Goal: Information Seeking & Learning: Learn about a topic

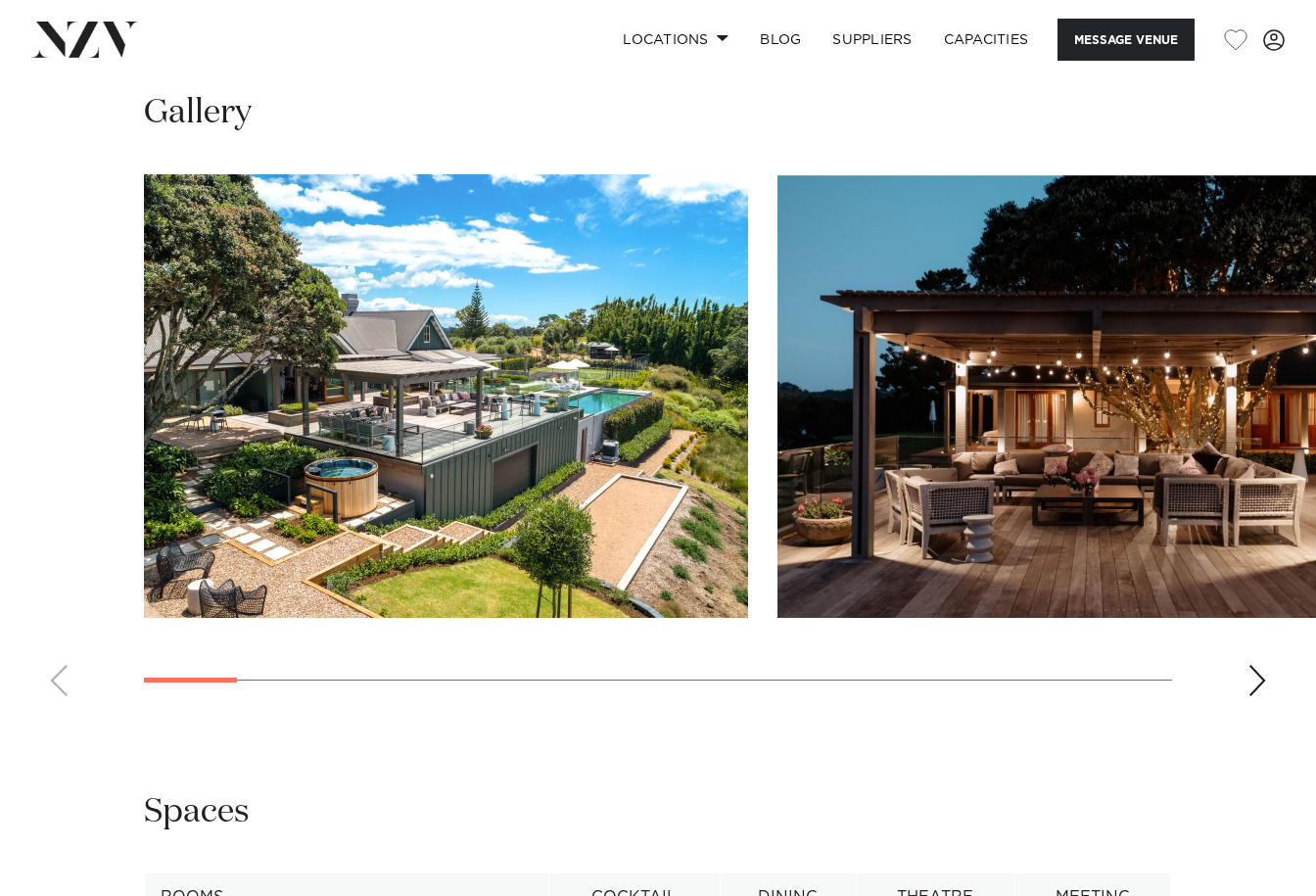
scroll to position [1763, 0]
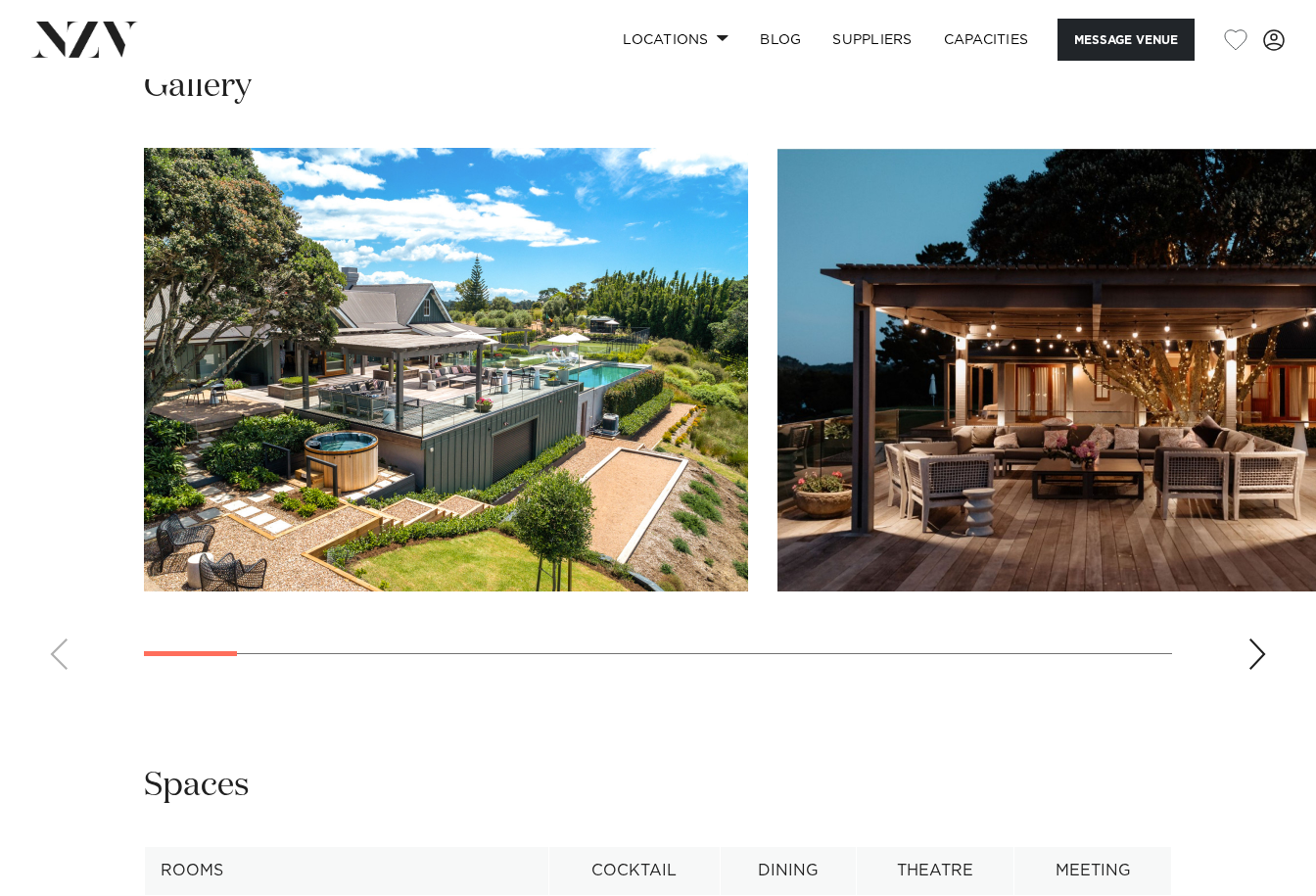
click at [1261, 638] on div "Next slide" at bounding box center [1258, 654] width 20 height 32
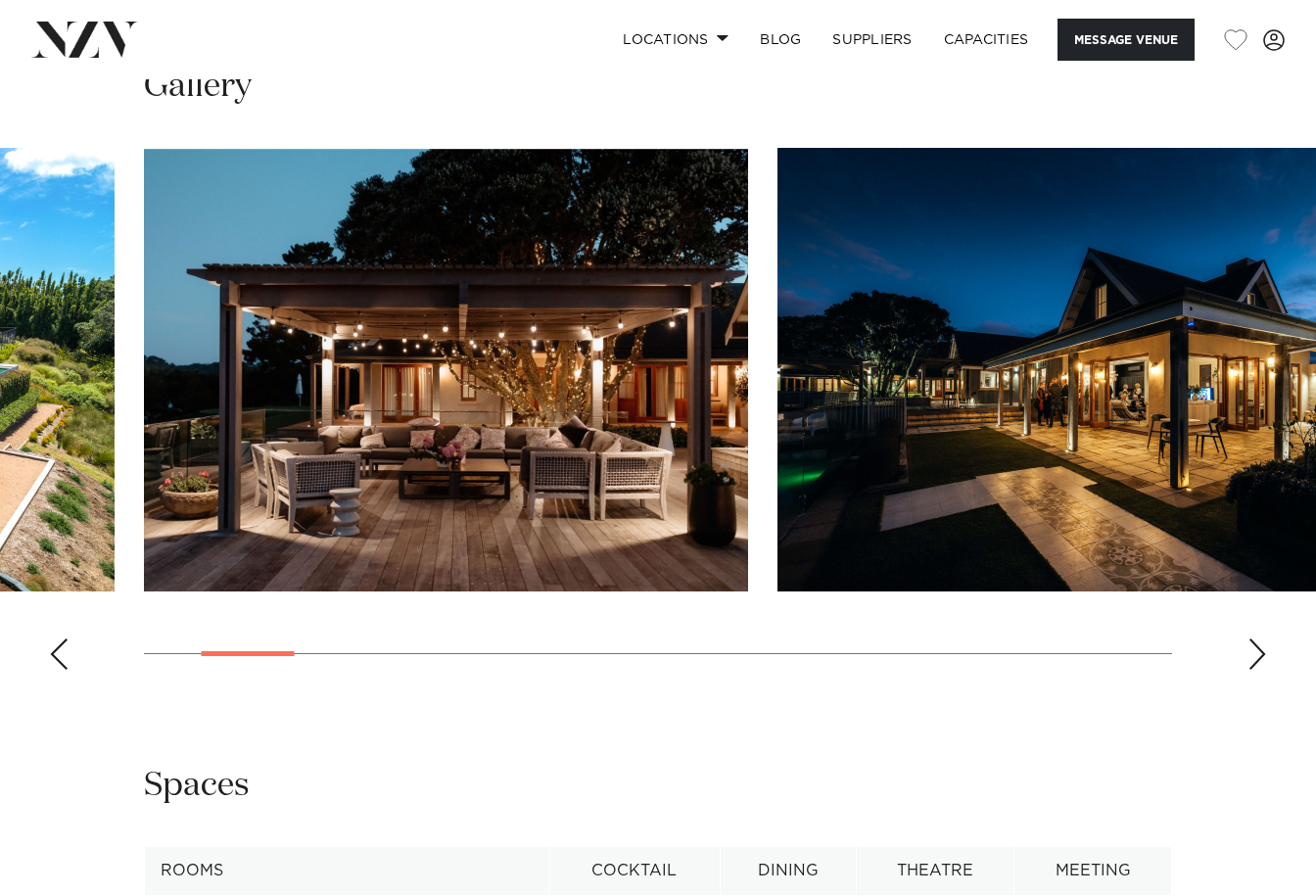
click at [1261, 638] on div "Next slide" at bounding box center [1258, 654] width 20 height 32
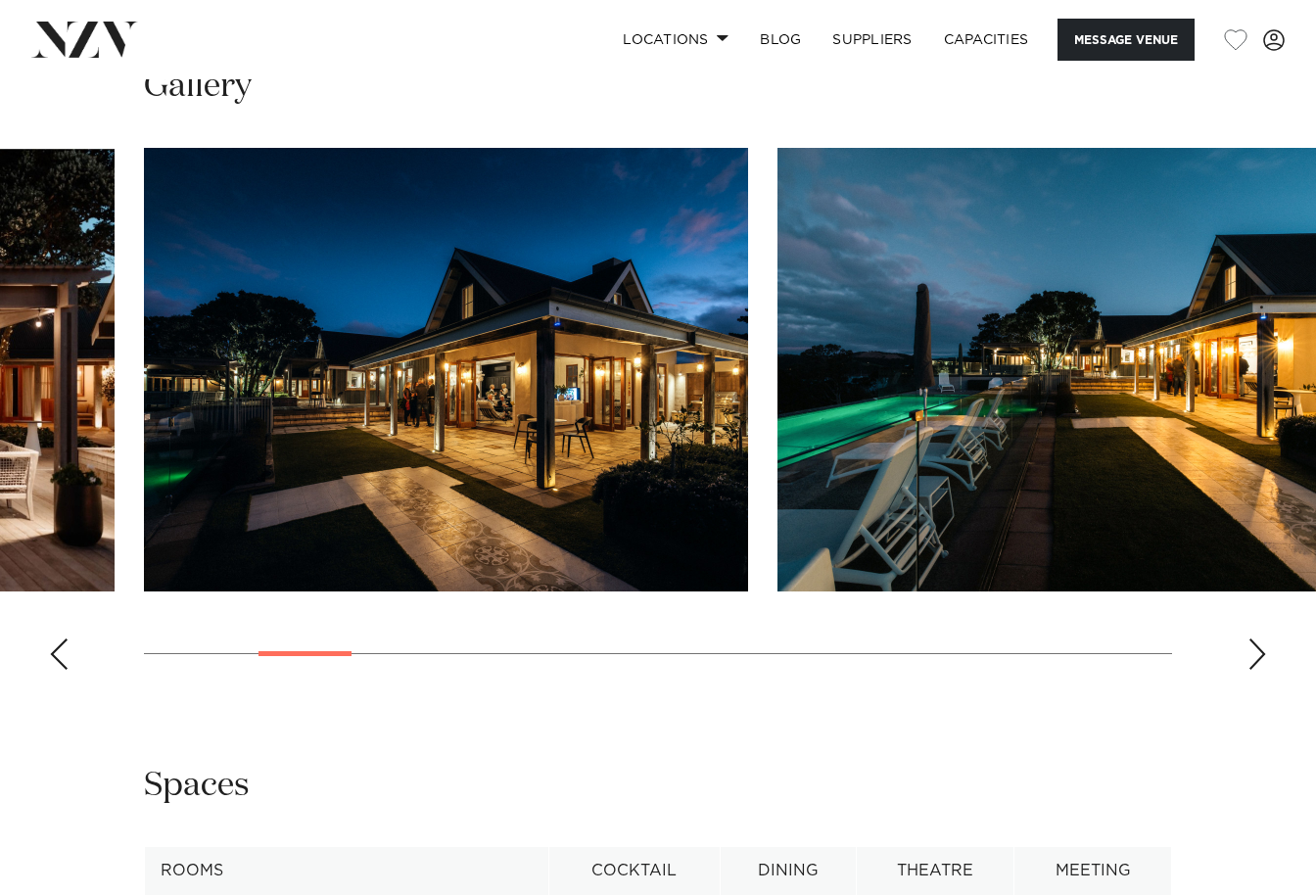
click at [1261, 638] on div "Next slide" at bounding box center [1258, 654] width 20 height 32
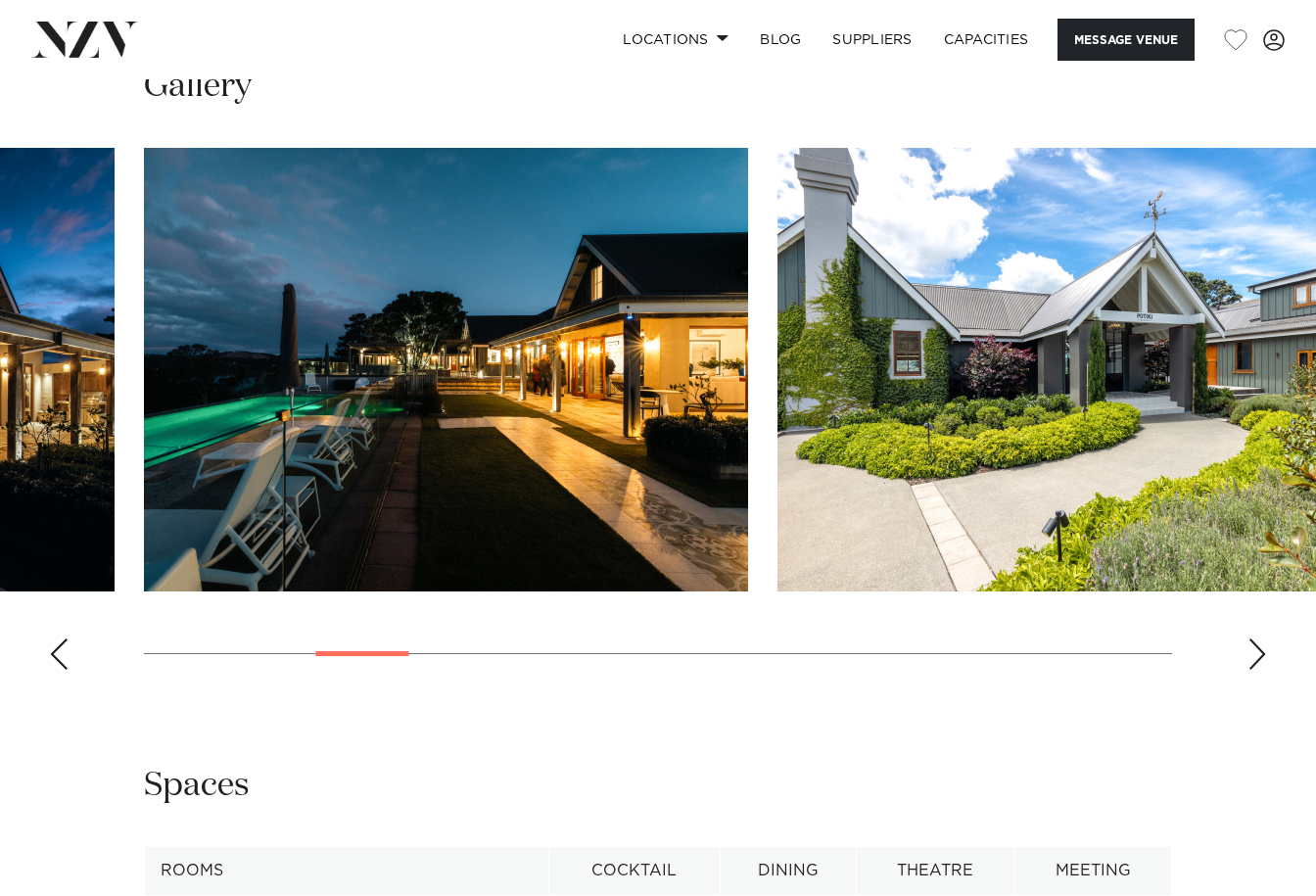
click at [1261, 638] on div "Next slide" at bounding box center [1258, 654] width 20 height 32
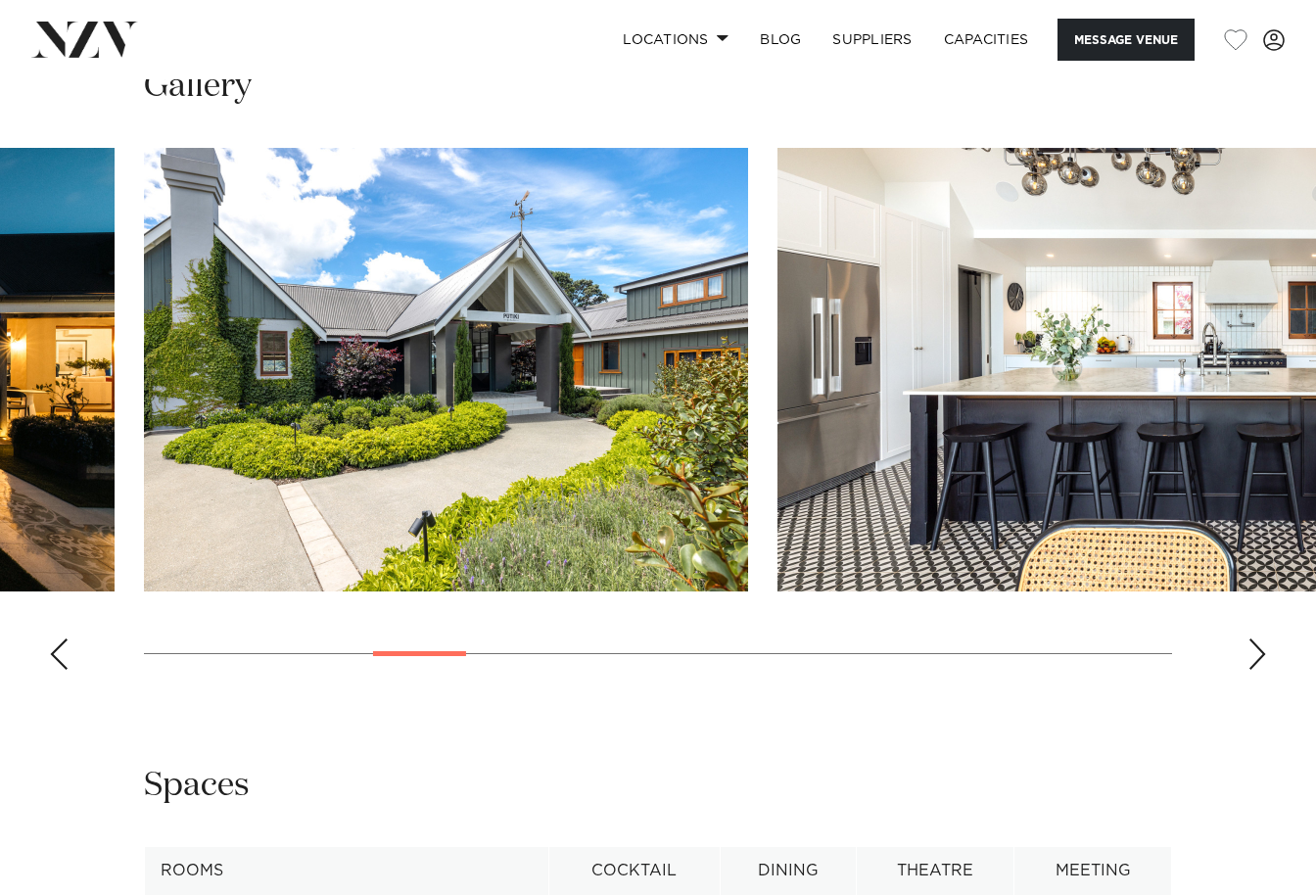
click at [1261, 638] on div "Next slide" at bounding box center [1258, 654] width 20 height 32
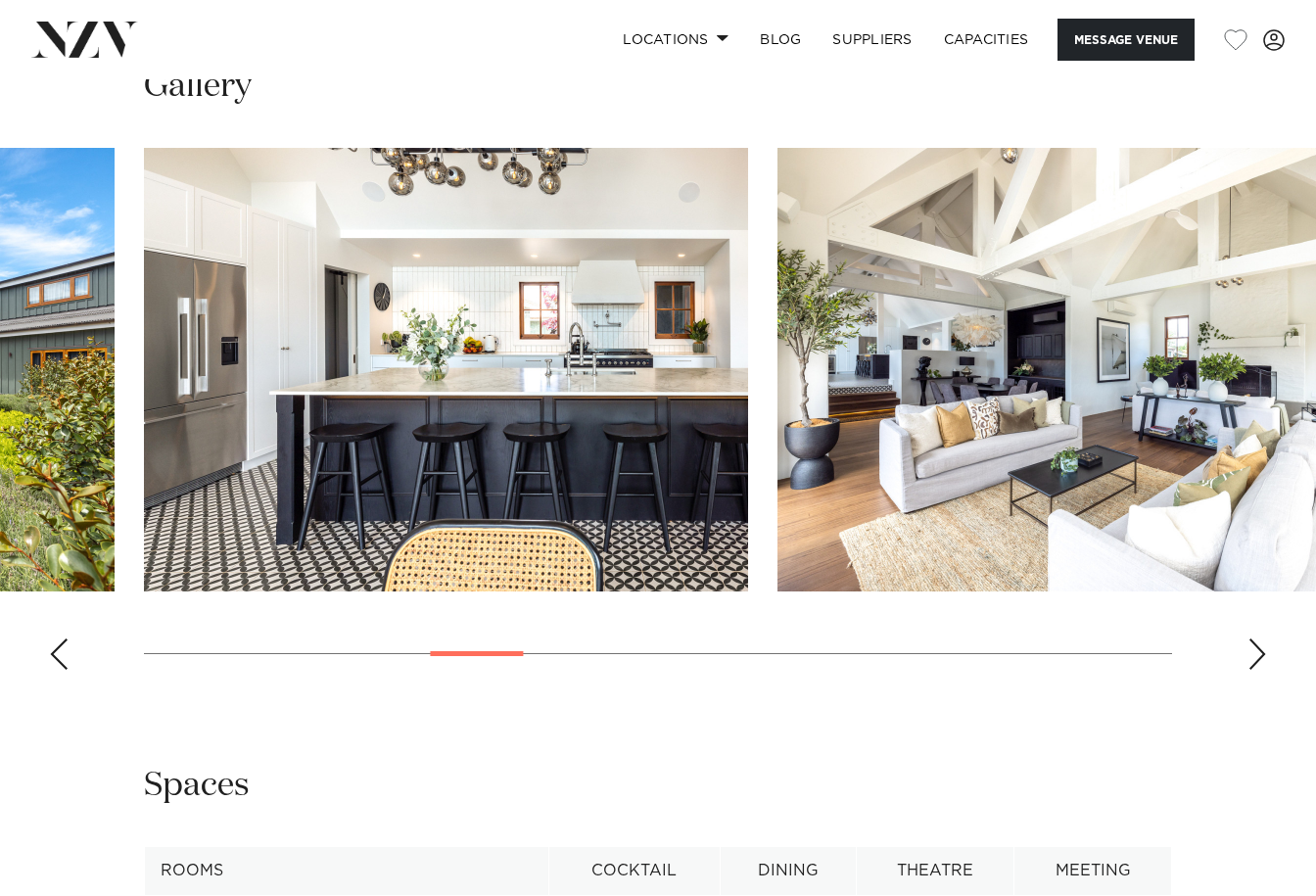
click at [1261, 638] on div "Next slide" at bounding box center [1258, 654] width 20 height 32
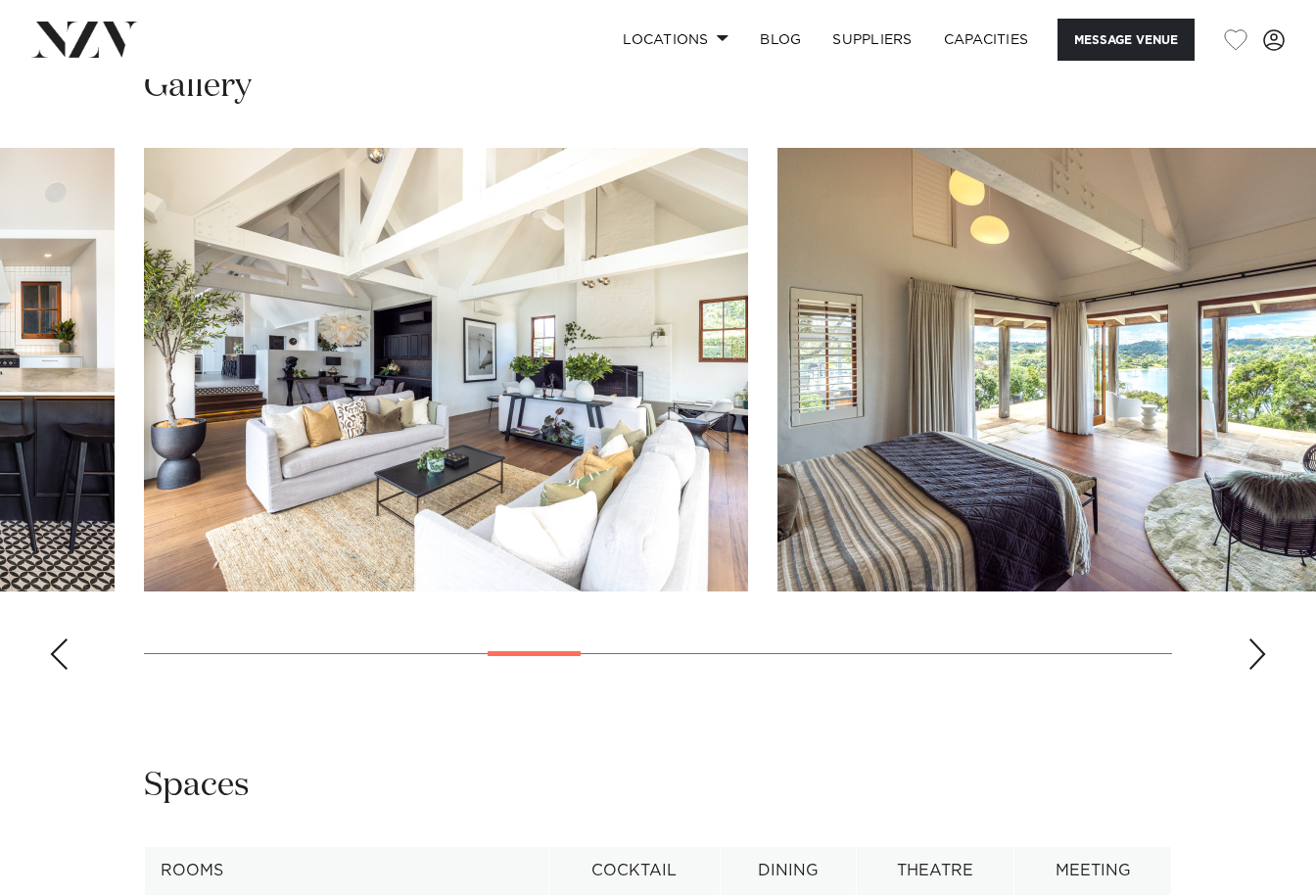
click at [1261, 638] on div "Next slide" at bounding box center [1258, 654] width 20 height 32
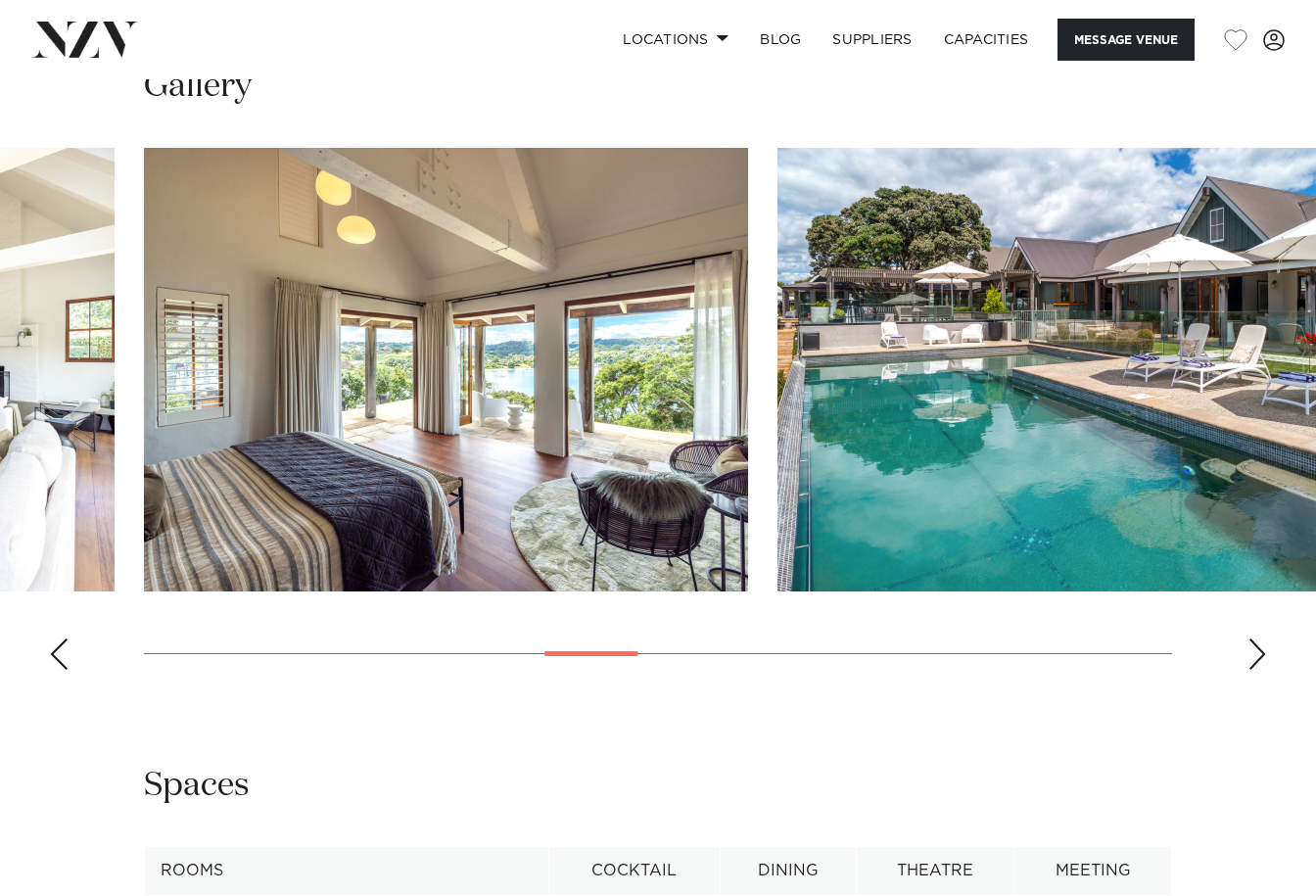
click at [1261, 638] on div "Next slide" at bounding box center [1258, 654] width 20 height 32
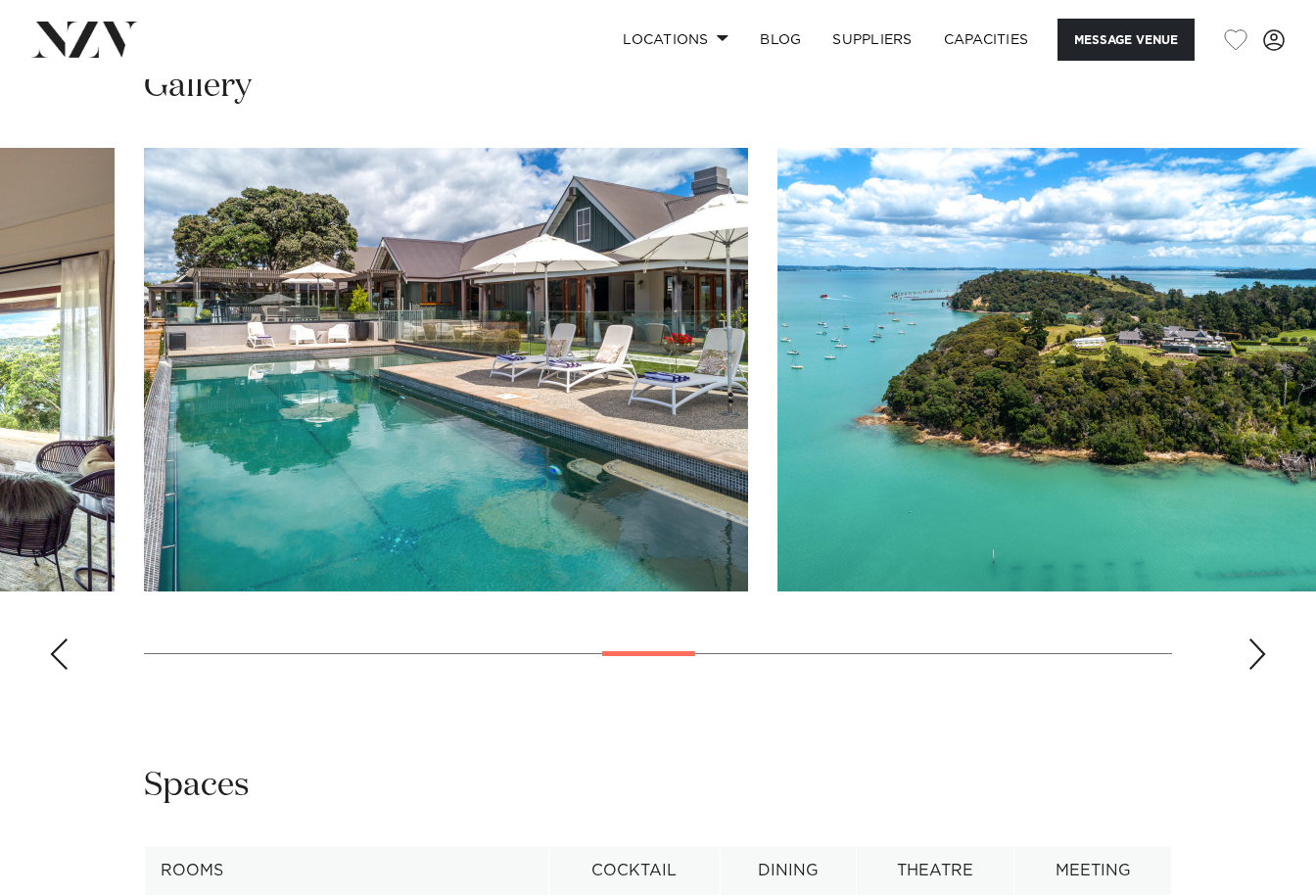
click at [1261, 638] on div "Next slide" at bounding box center [1258, 654] width 20 height 32
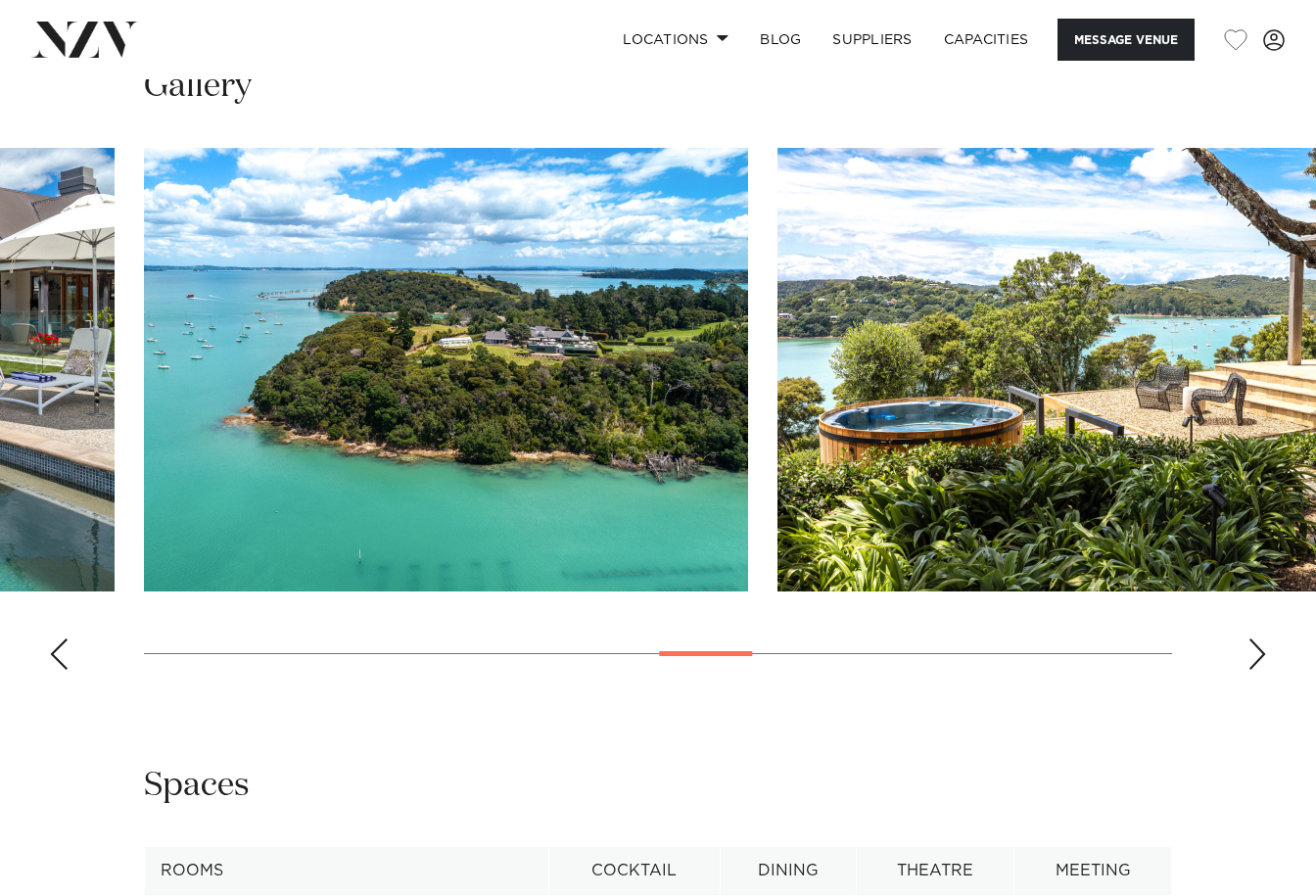
click at [1261, 638] on div "Next slide" at bounding box center [1258, 654] width 20 height 32
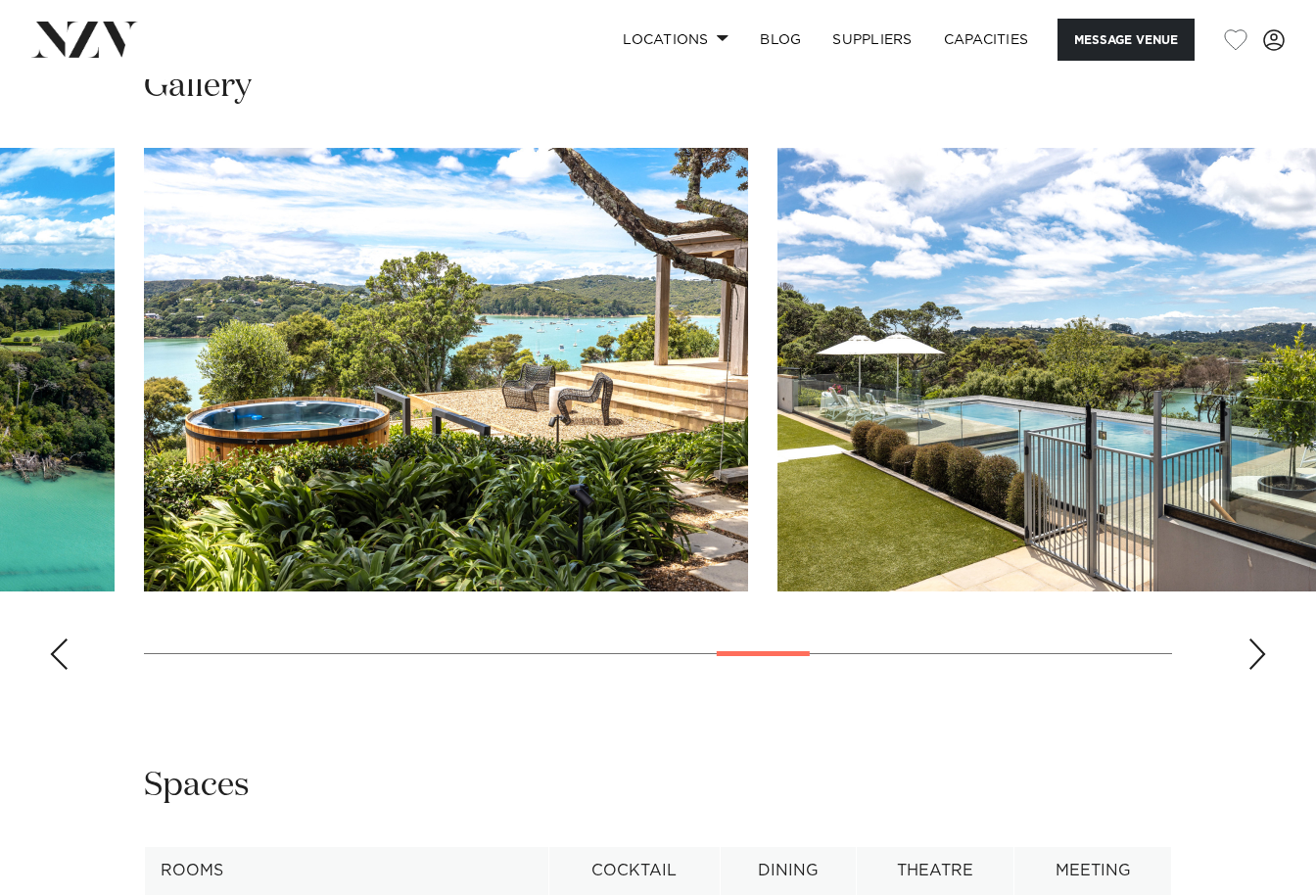
click at [1261, 638] on div "Next slide" at bounding box center [1258, 654] width 20 height 32
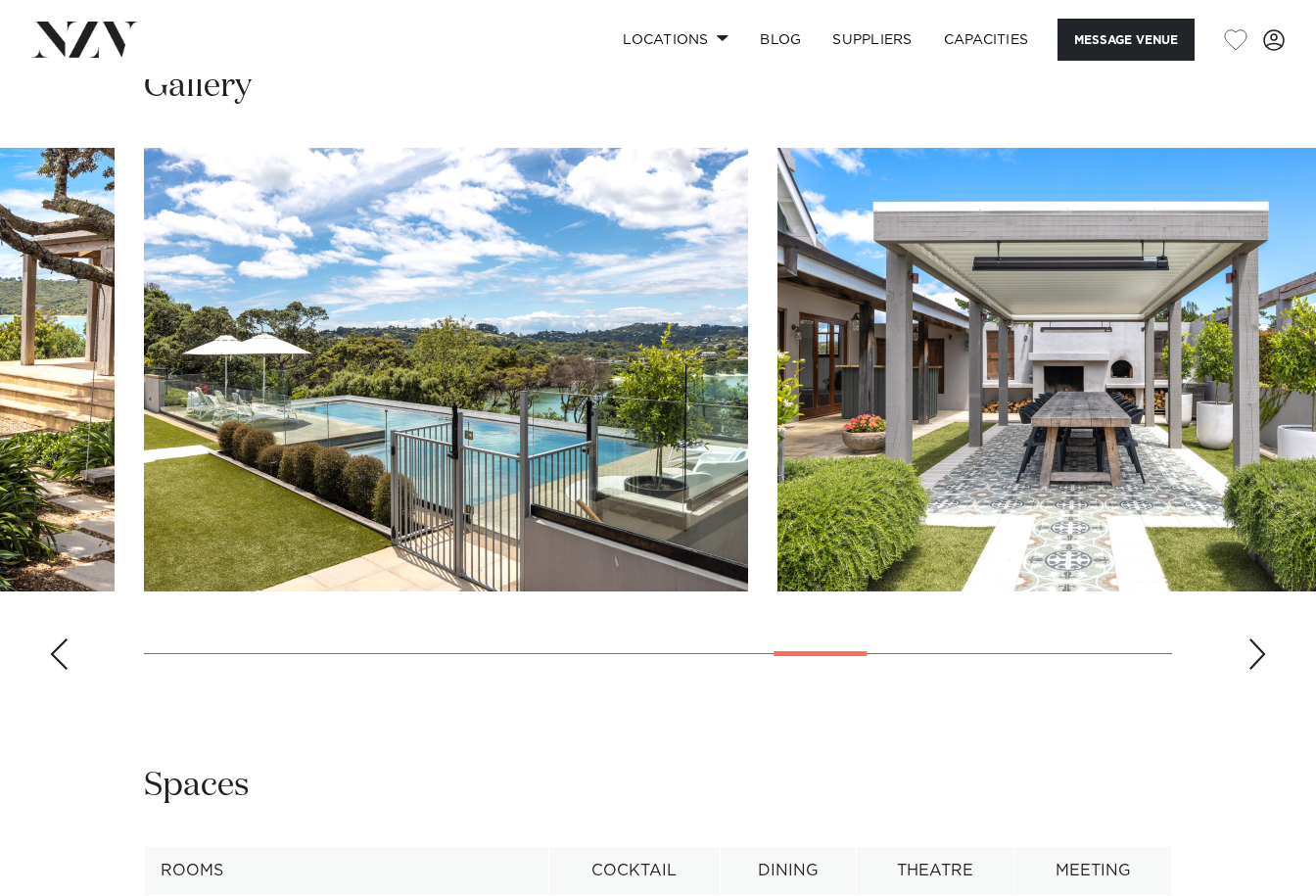
click at [1261, 638] on div "Next slide" at bounding box center [1258, 654] width 20 height 32
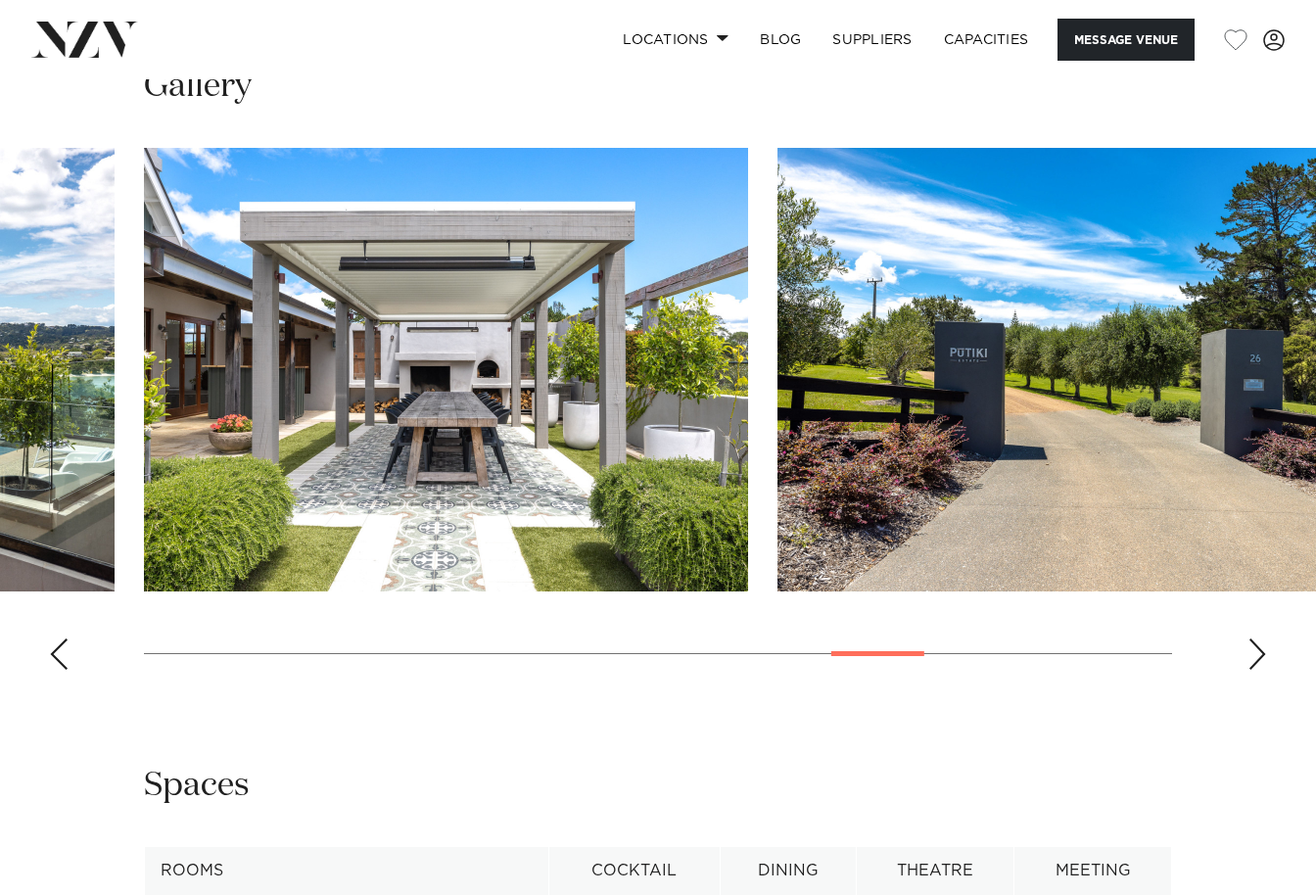
click at [1260, 638] on div "Next slide" at bounding box center [1258, 654] width 20 height 32
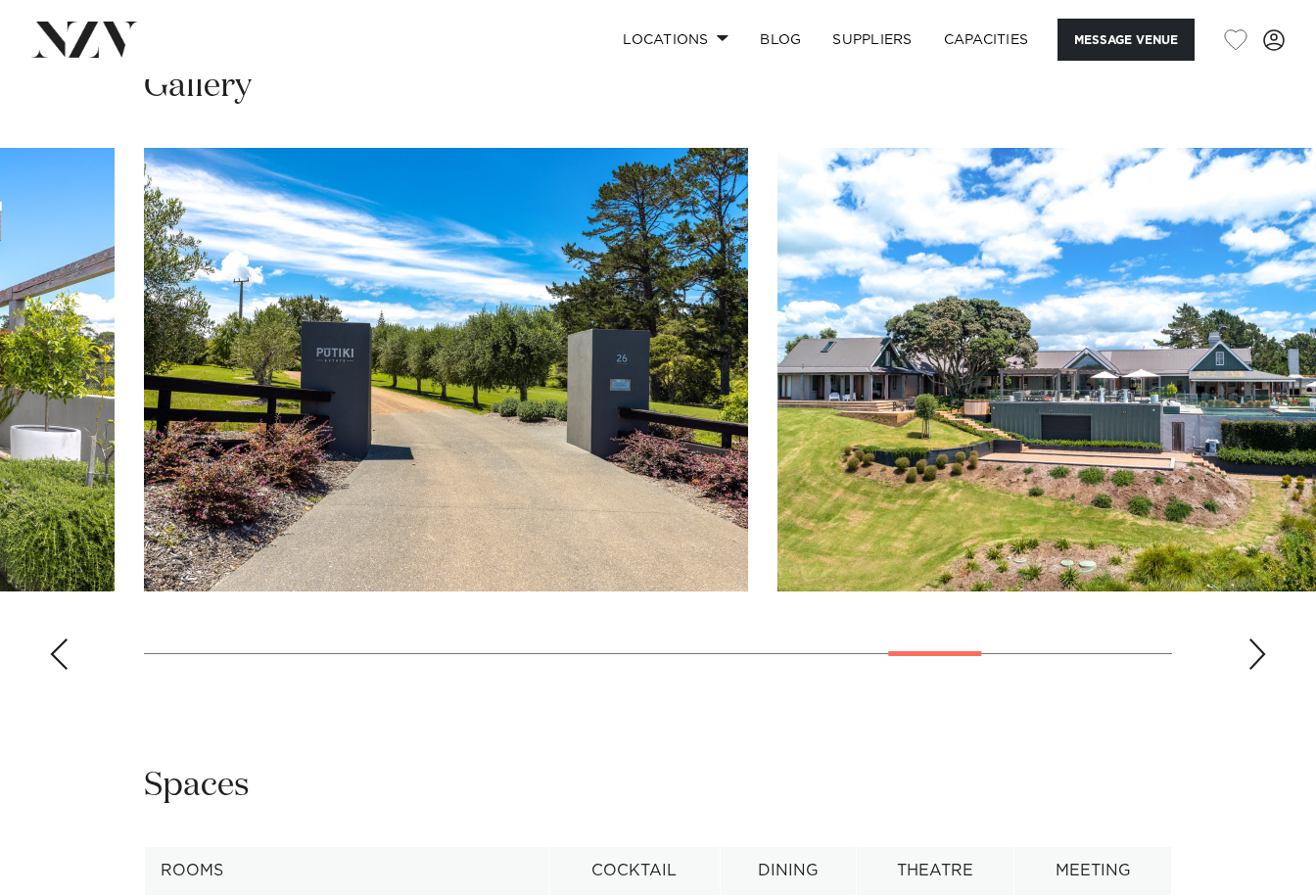
click at [1260, 638] on div "Next slide" at bounding box center [1258, 654] width 20 height 32
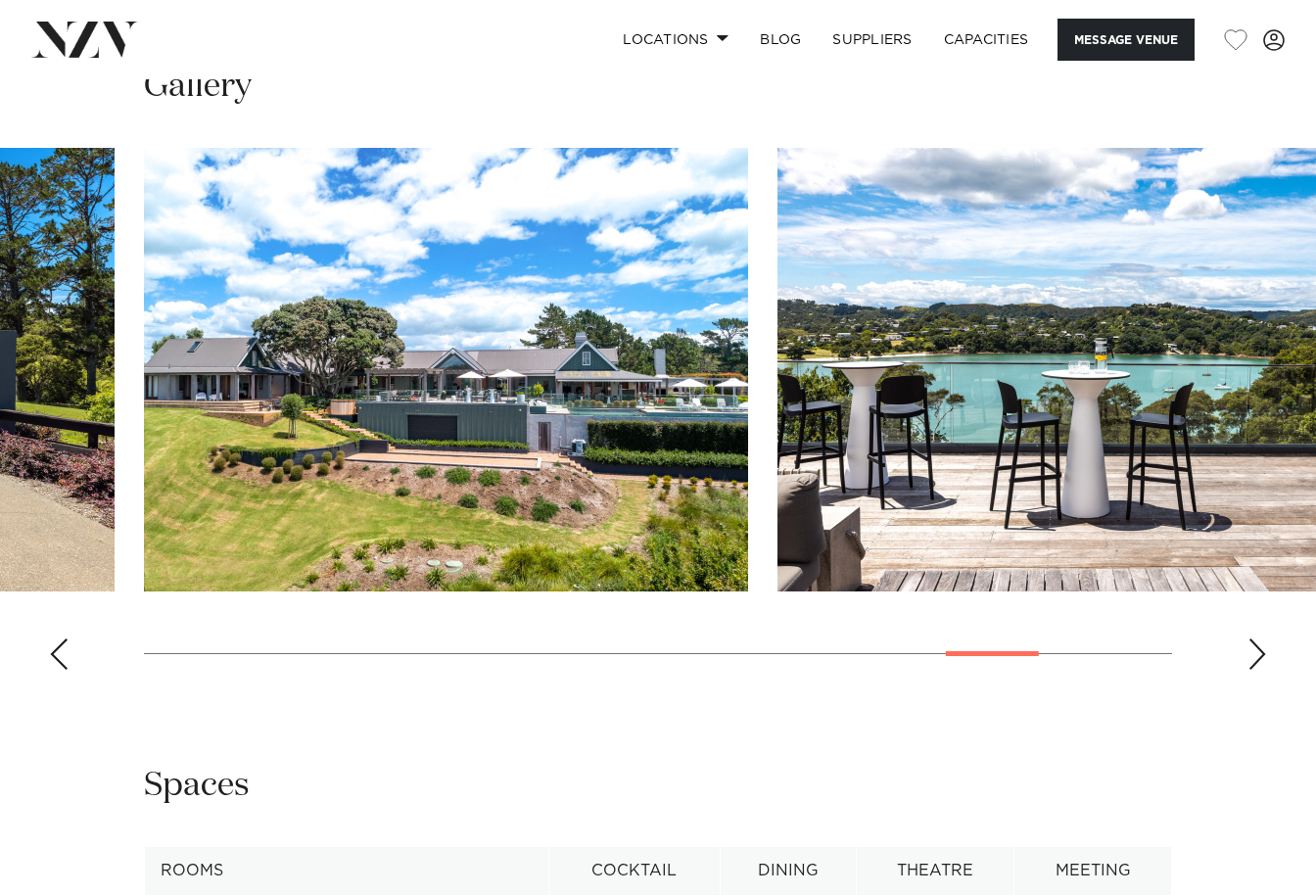
click at [1260, 638] on div "Next slide" at bounding box center [1258, 654] width 20 height 32
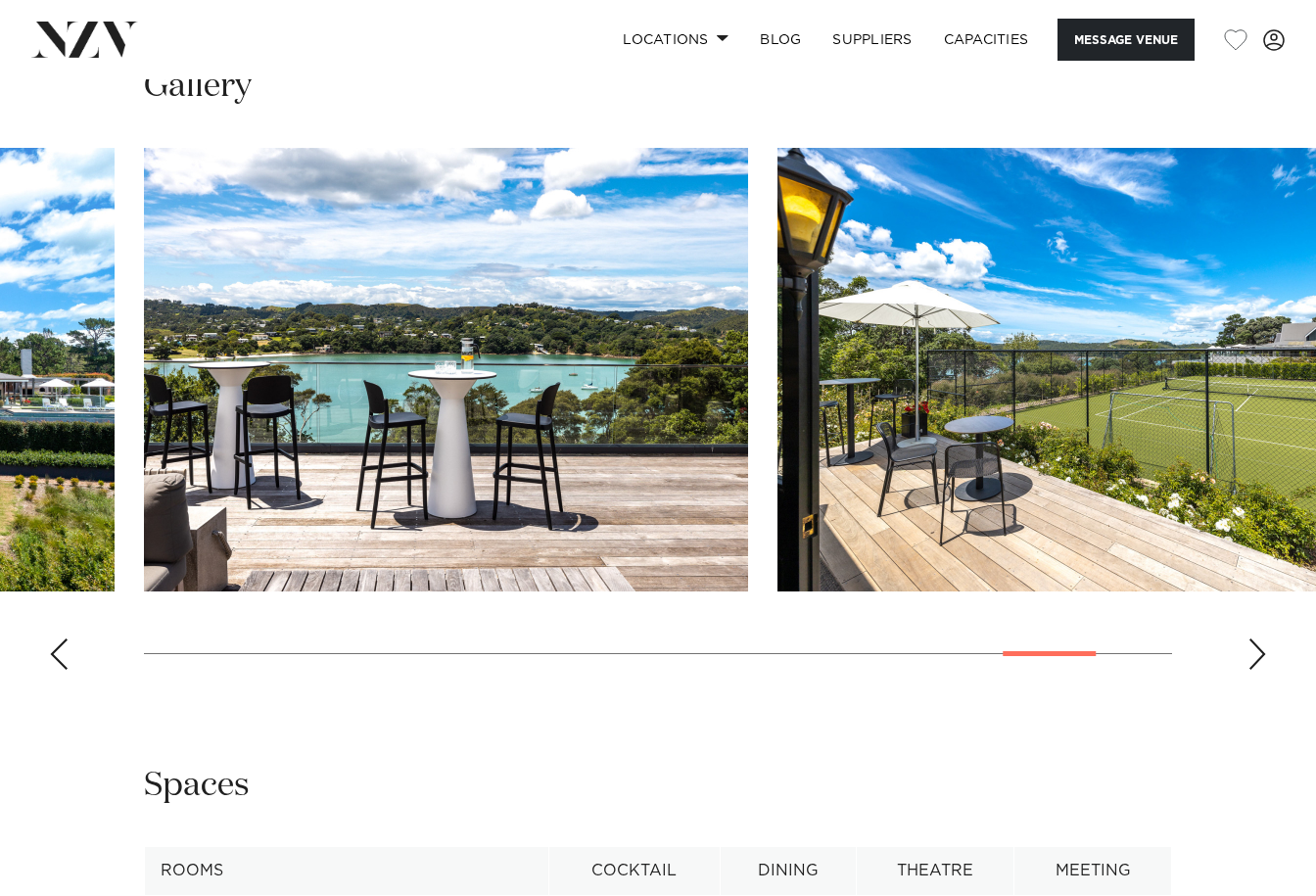
click at [1260, 638] on div "Next slide" at bounding box center [1258, 654] width 20 height 32
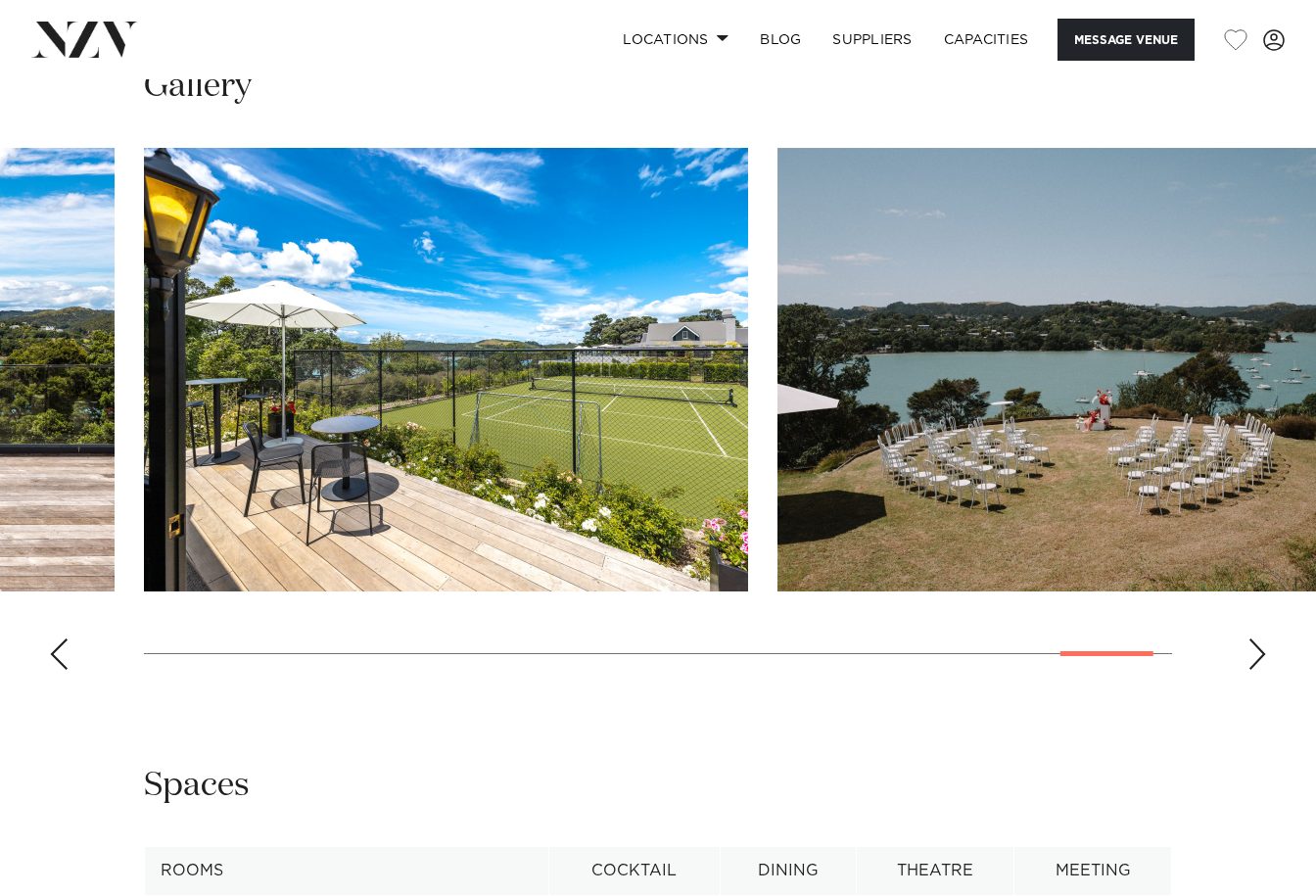
click at [1260, 638] on div "Next slide" at bounding box center [1258, 654] width 20 height 32
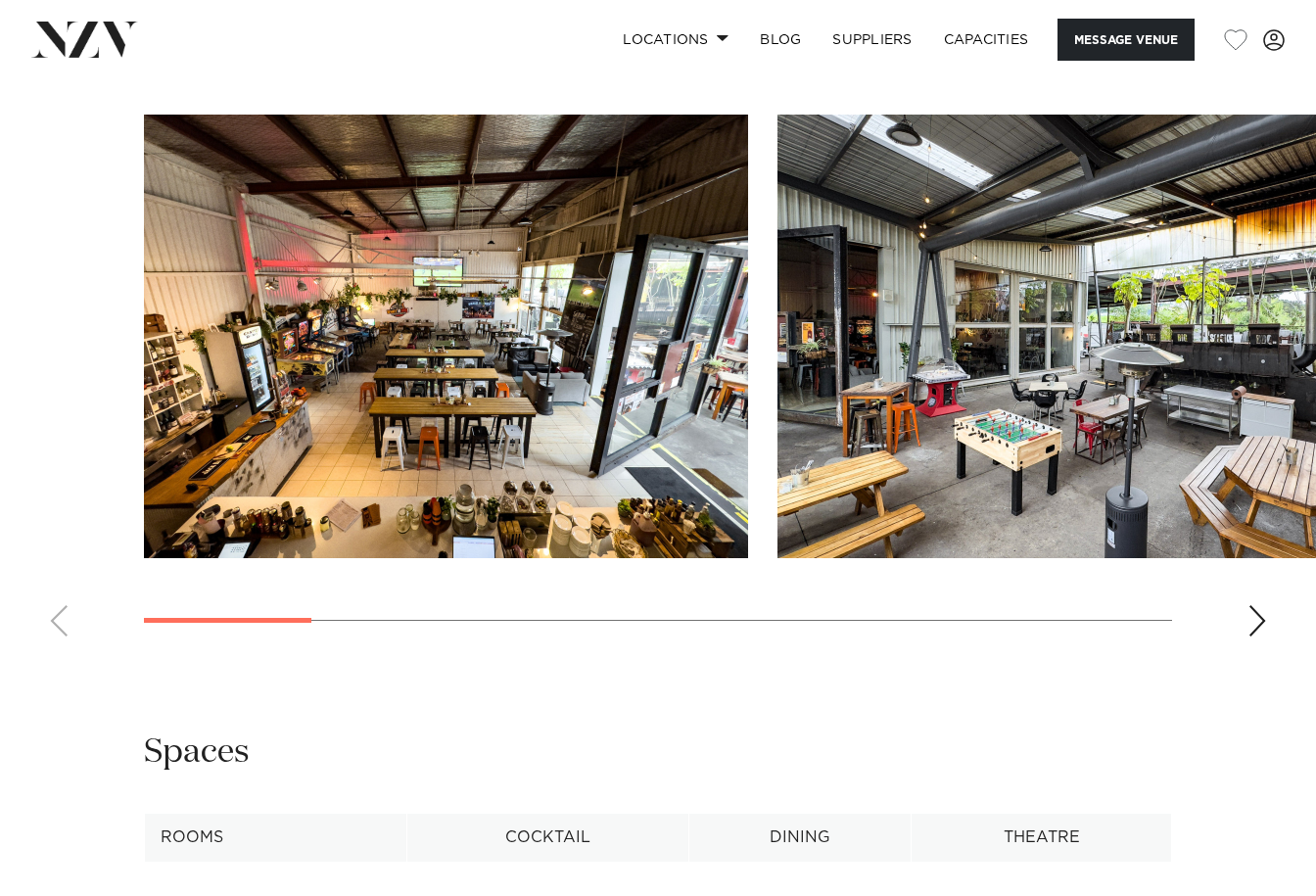
scroll to position [1860, 0]
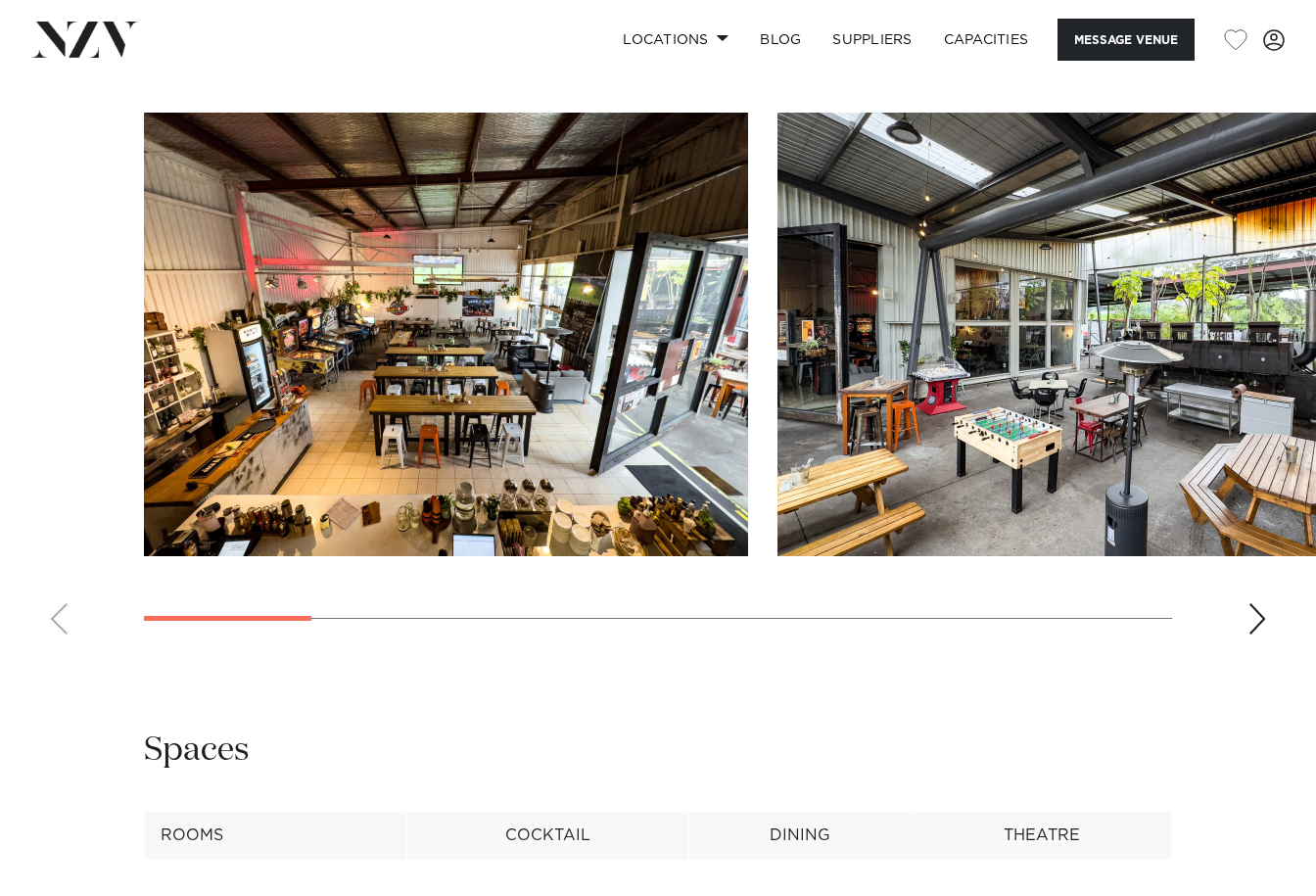
click at [1255, 604] on div "Next slide" at bounding box center [1258, 619] width 20 height 32
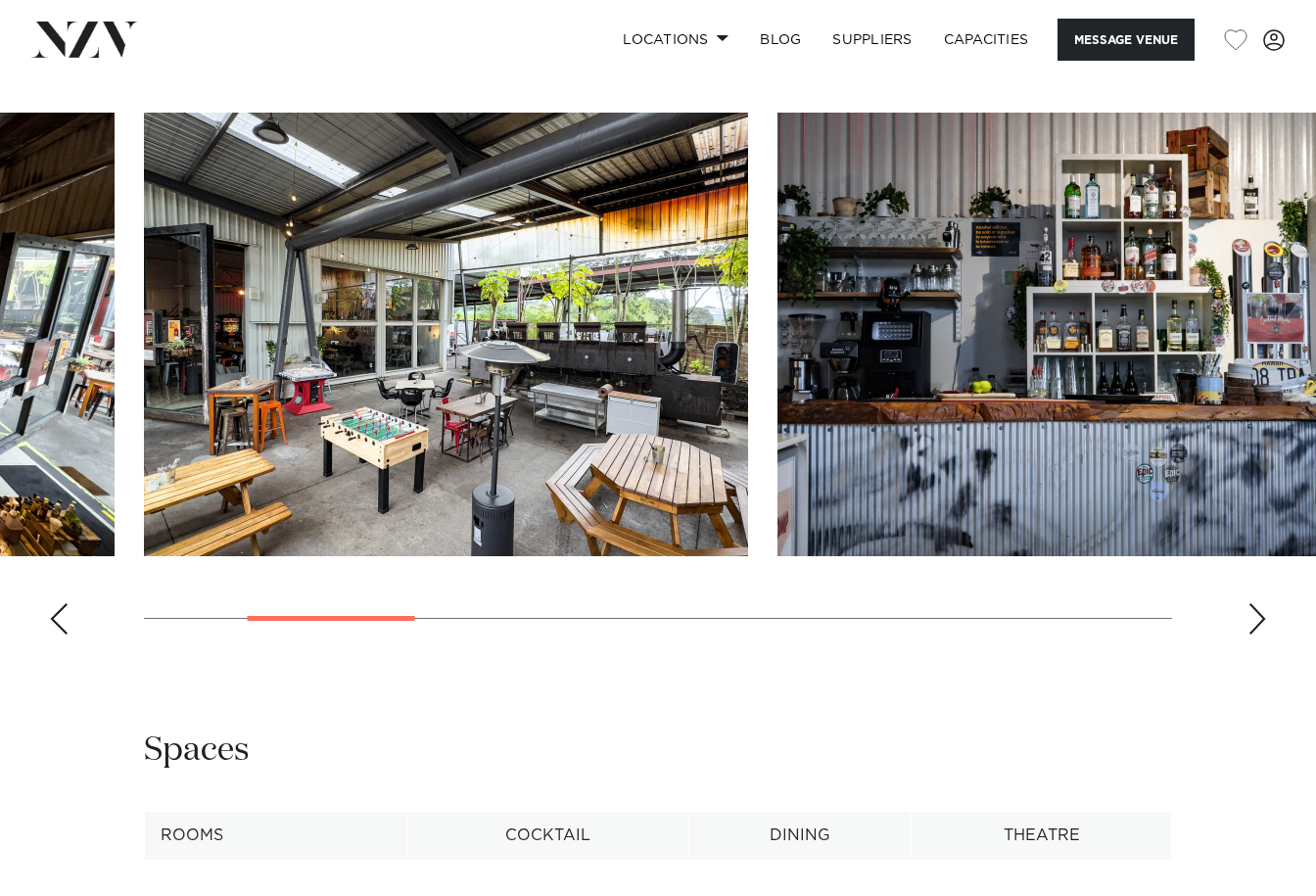
click at [1255, 604] on div "Next slide" at bounding box center [1258, 619] width 20 height 32
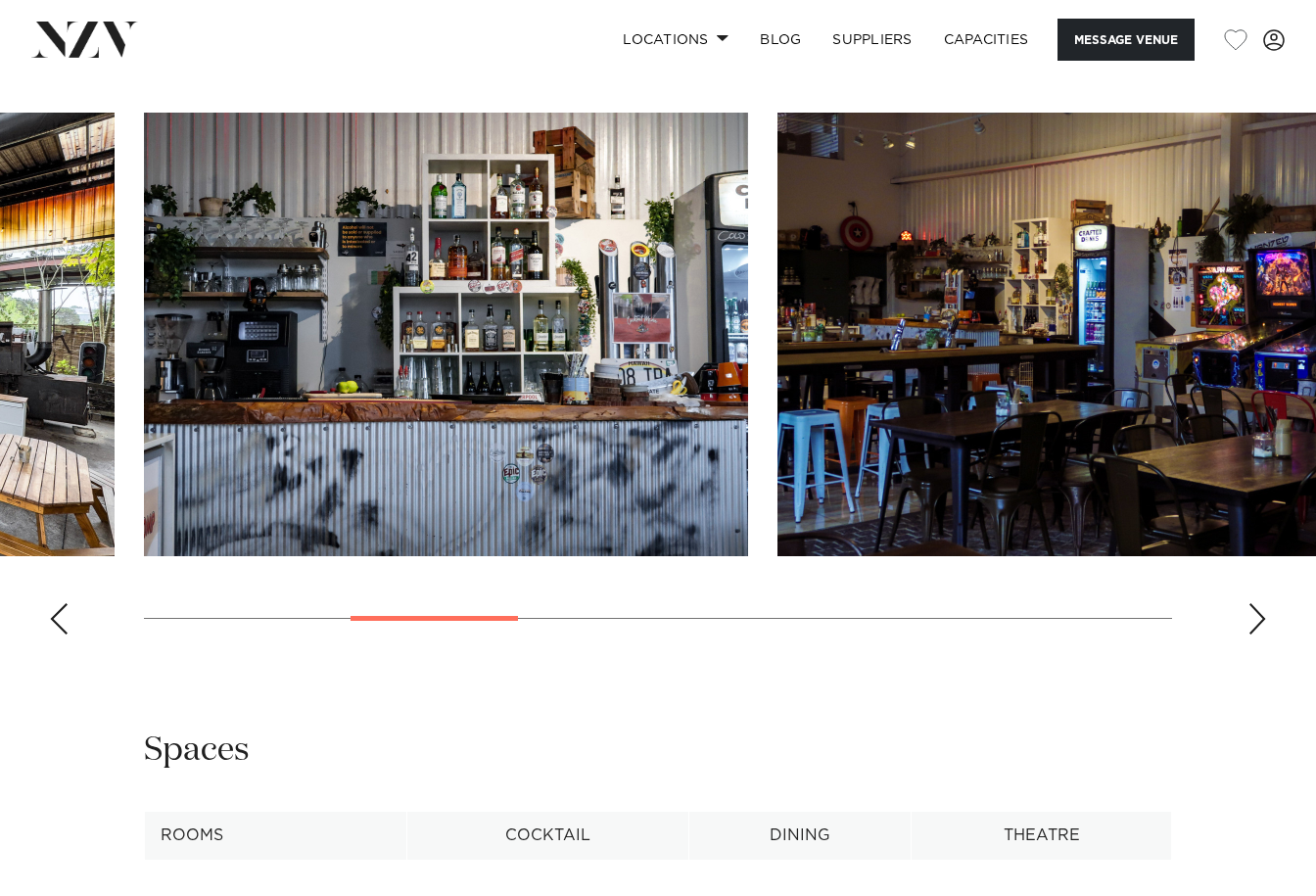
click at [1255, 604] on div "Next slide" at bounding box center [1258, 619] width 20 height 32
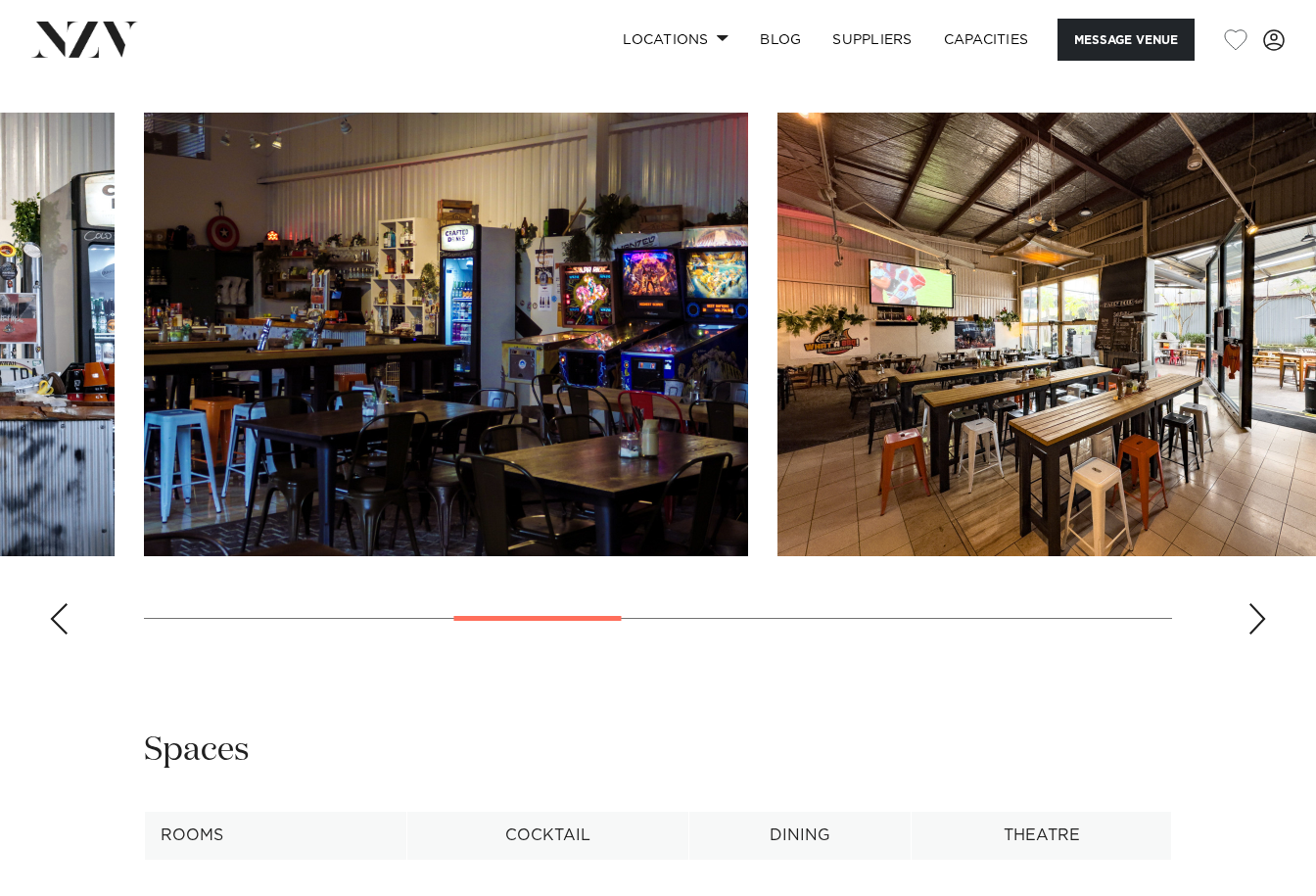
click at [1255, 604] on div "Next slide" at bounding box center [1258, 619] width 20 height 32
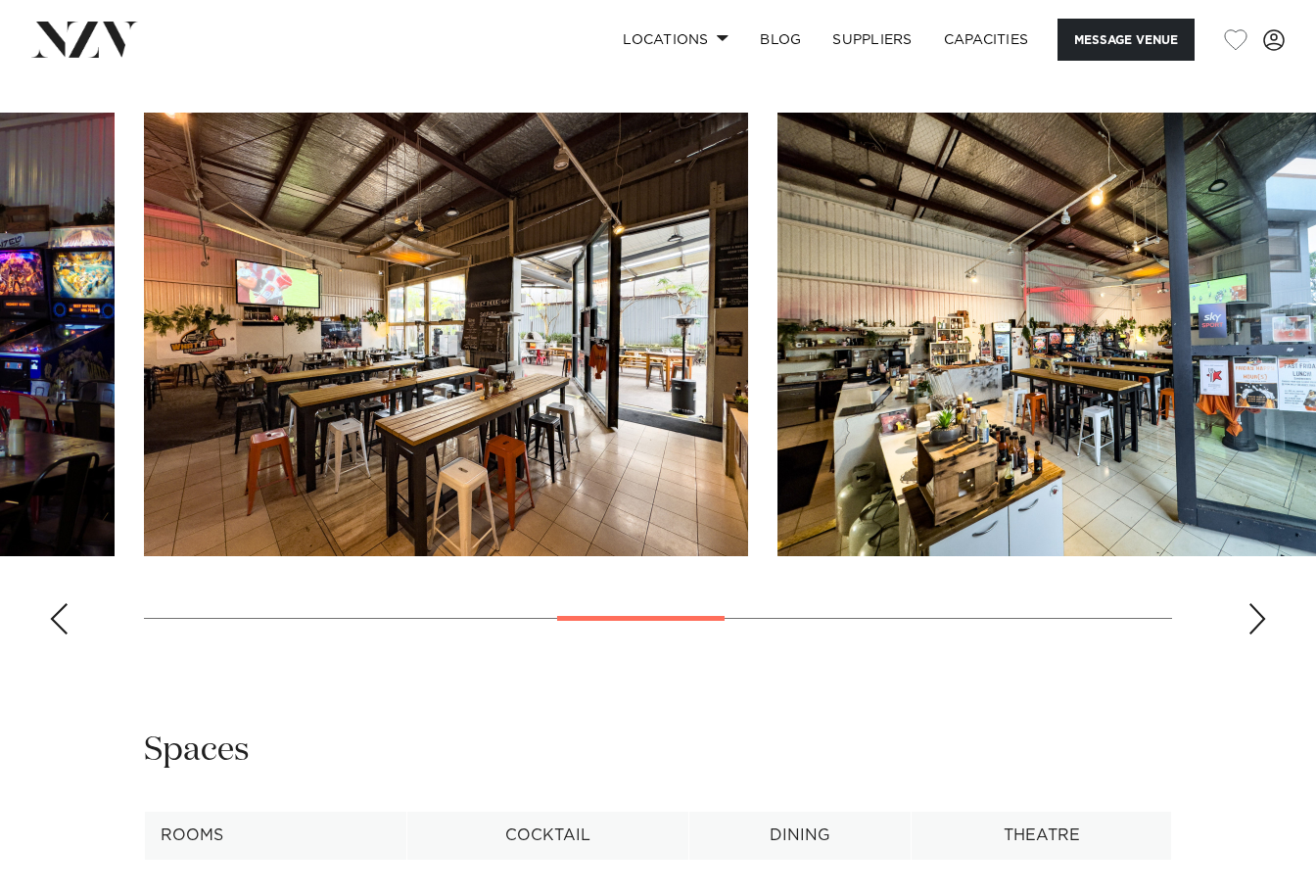
click at [1255, 604] on div "Next slide" at bounding box center [1258, 619] width 20 height 32
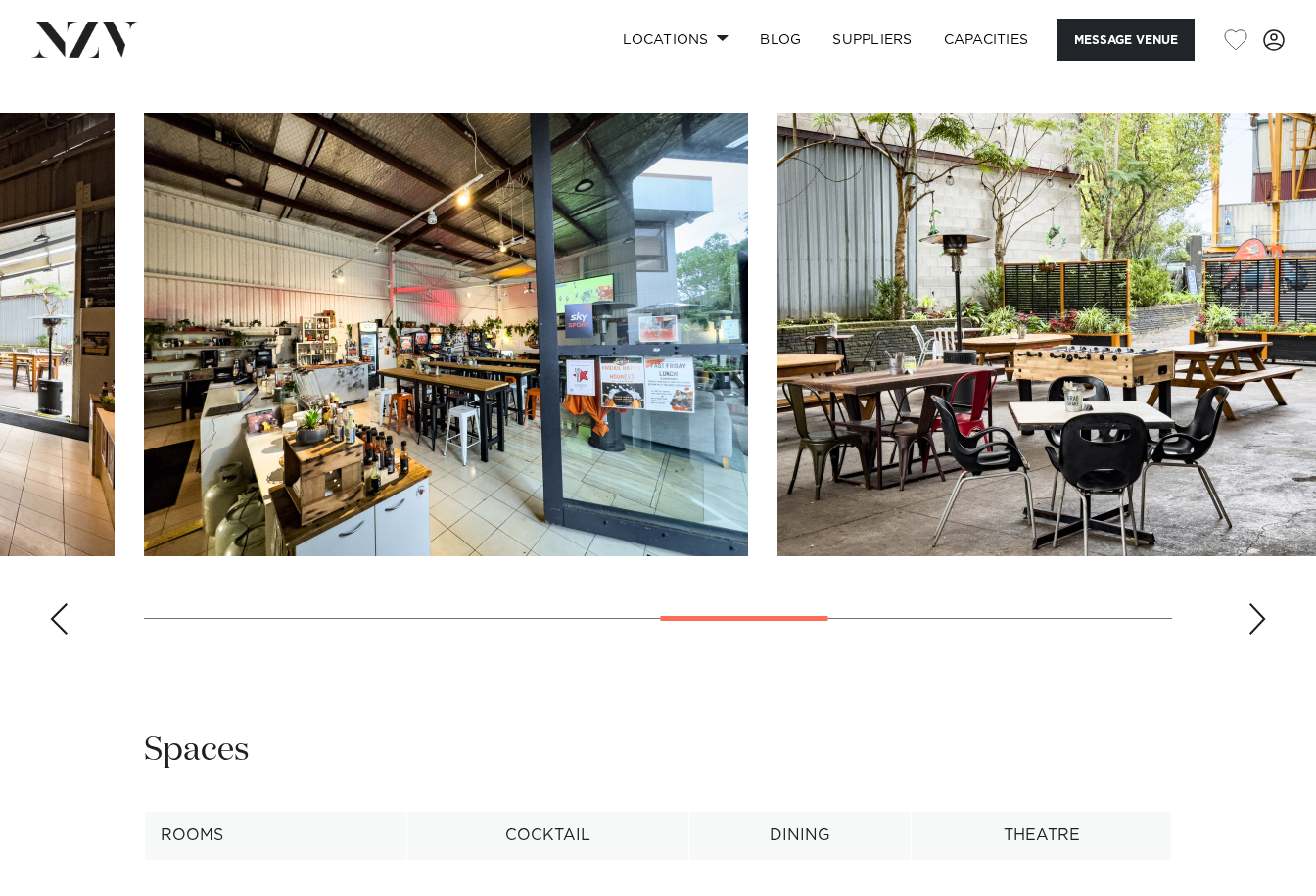
click at [1255, 604] on div "Next slide" at bounding box center [1258, 619] width 20 height 32
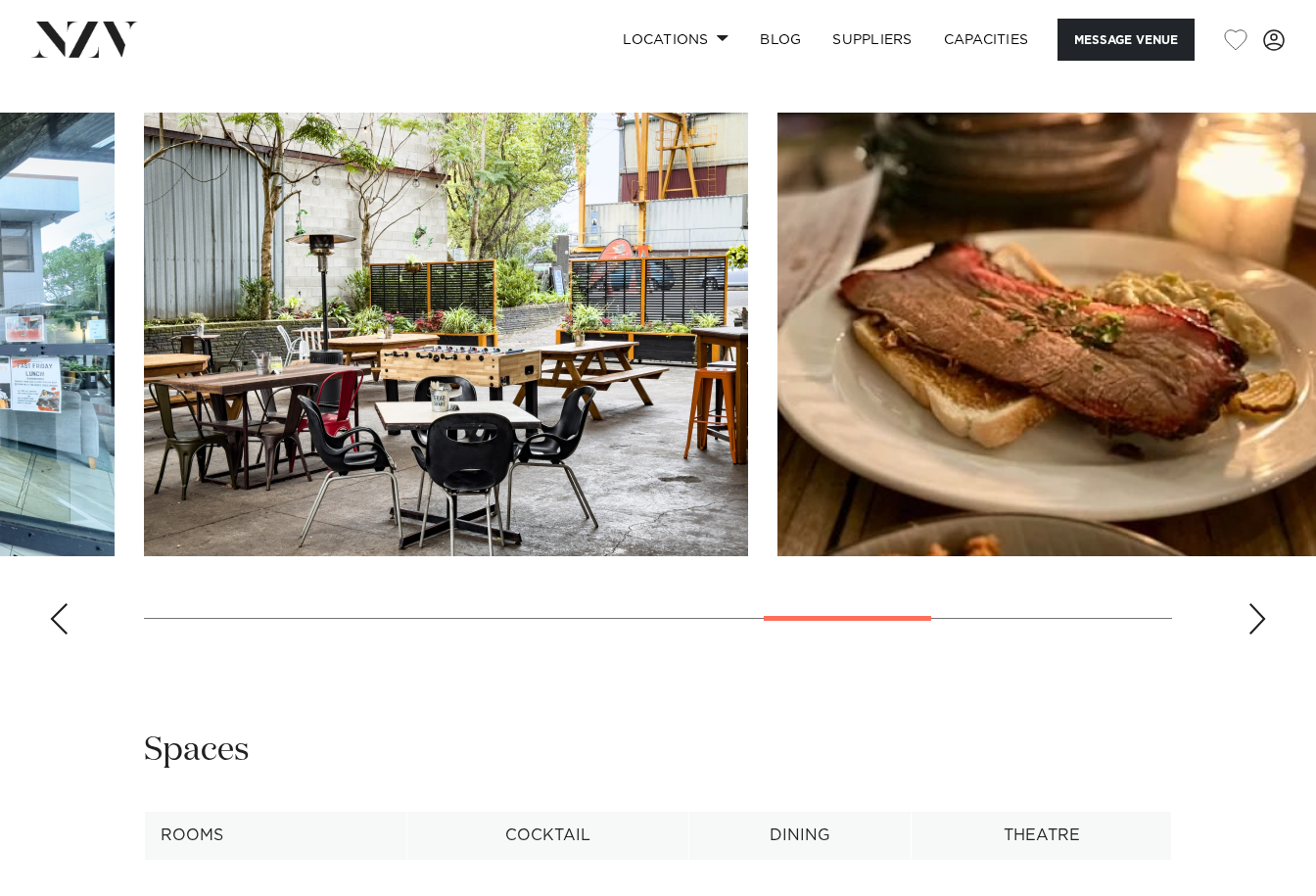
click at [1255, 604] on div "Next slide" at bounding box center [1258, 619] width 20 height 32
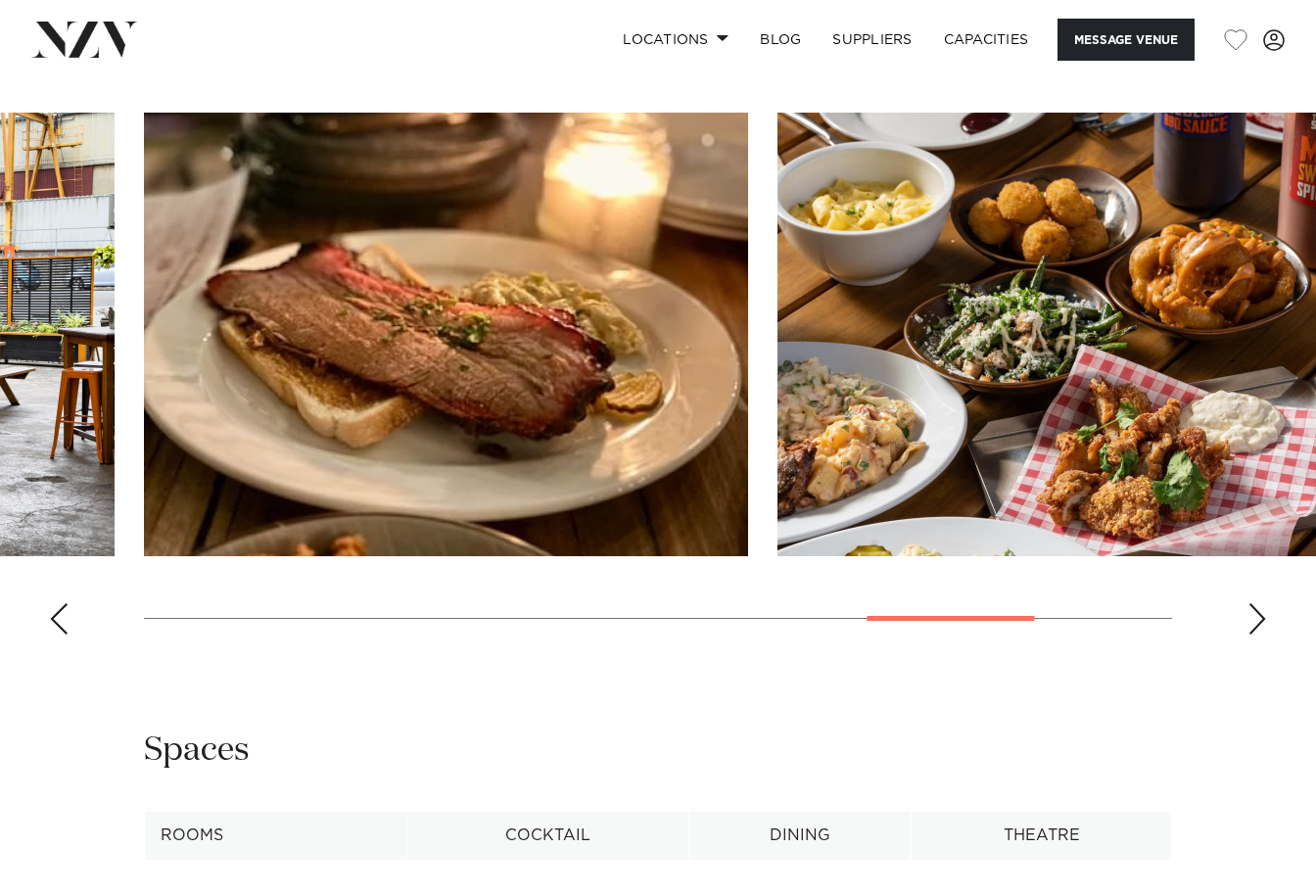
click at [1255, 604] on div "Next slide" at bounding box center [1258, 619] width 20 height 32
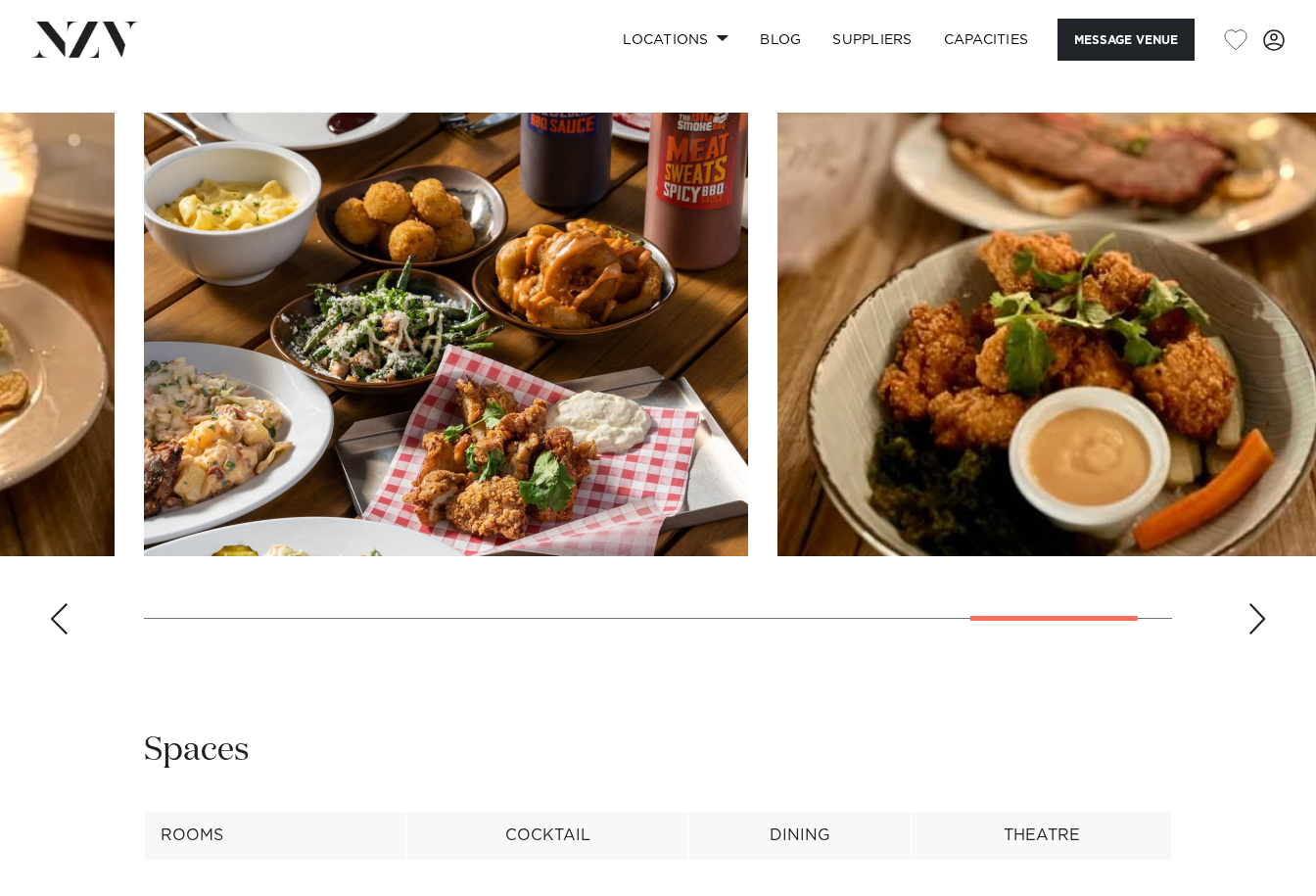
click at [1255, 604] on div "Next slide" at bounding box center [1258, 619] width 20 height 32
